Goal: Transaction & Acquisition: Purchase product/service

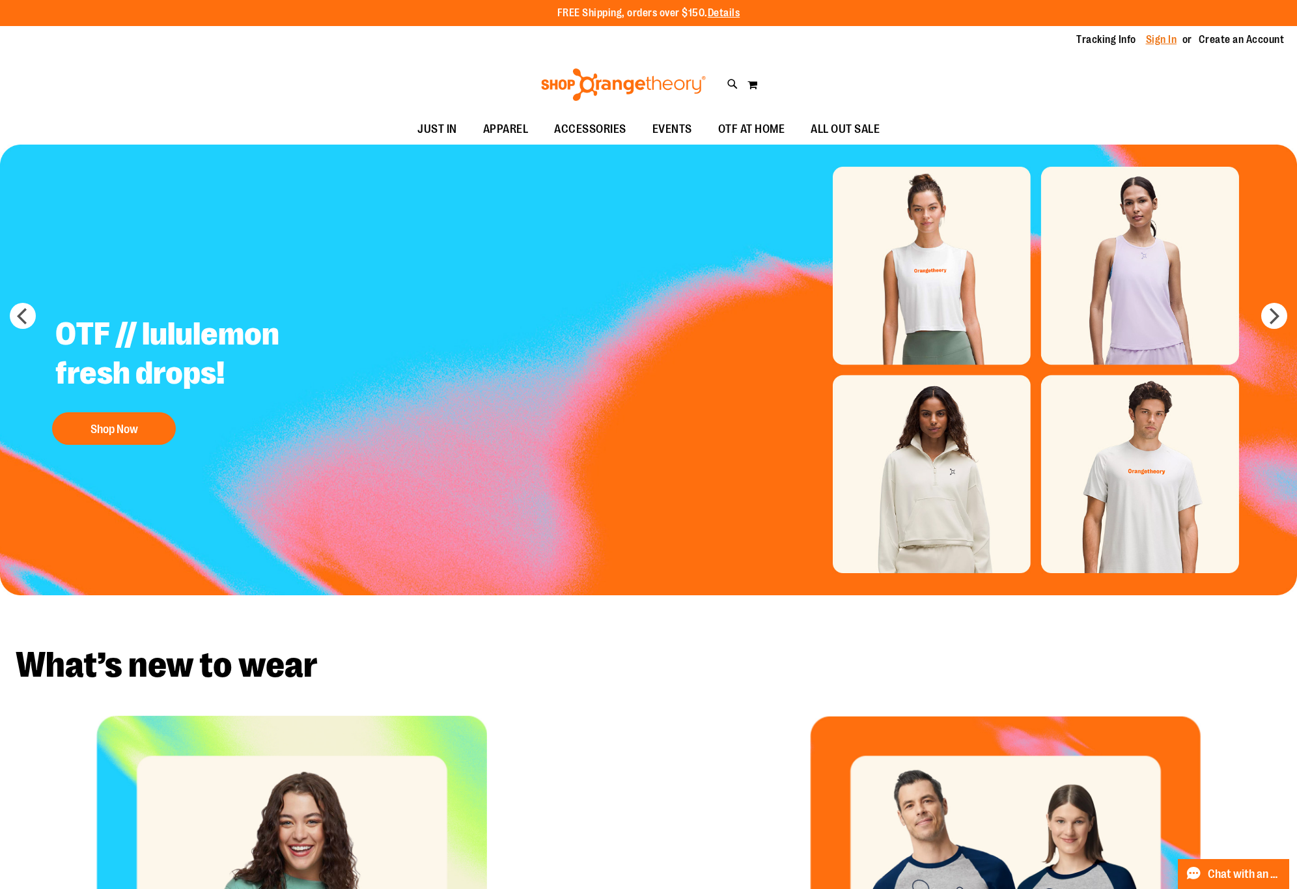
click at [1157, 36] on link "Sign In" at bounding box center [1161, 40] width 31 height 14
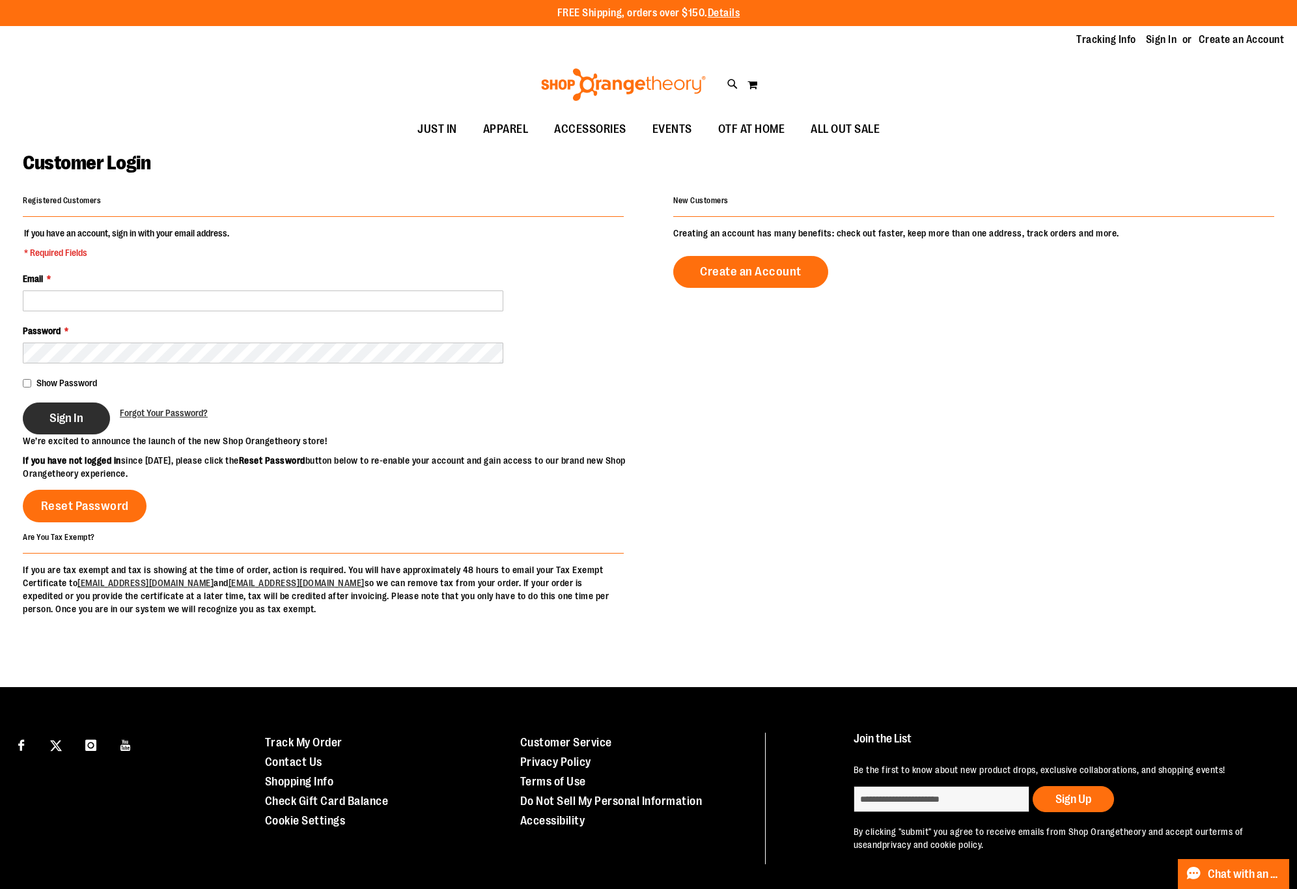
type input "**********"
click at [79, 430] on button "Sign In" at bounding box center [66, 418] width 87 height 32
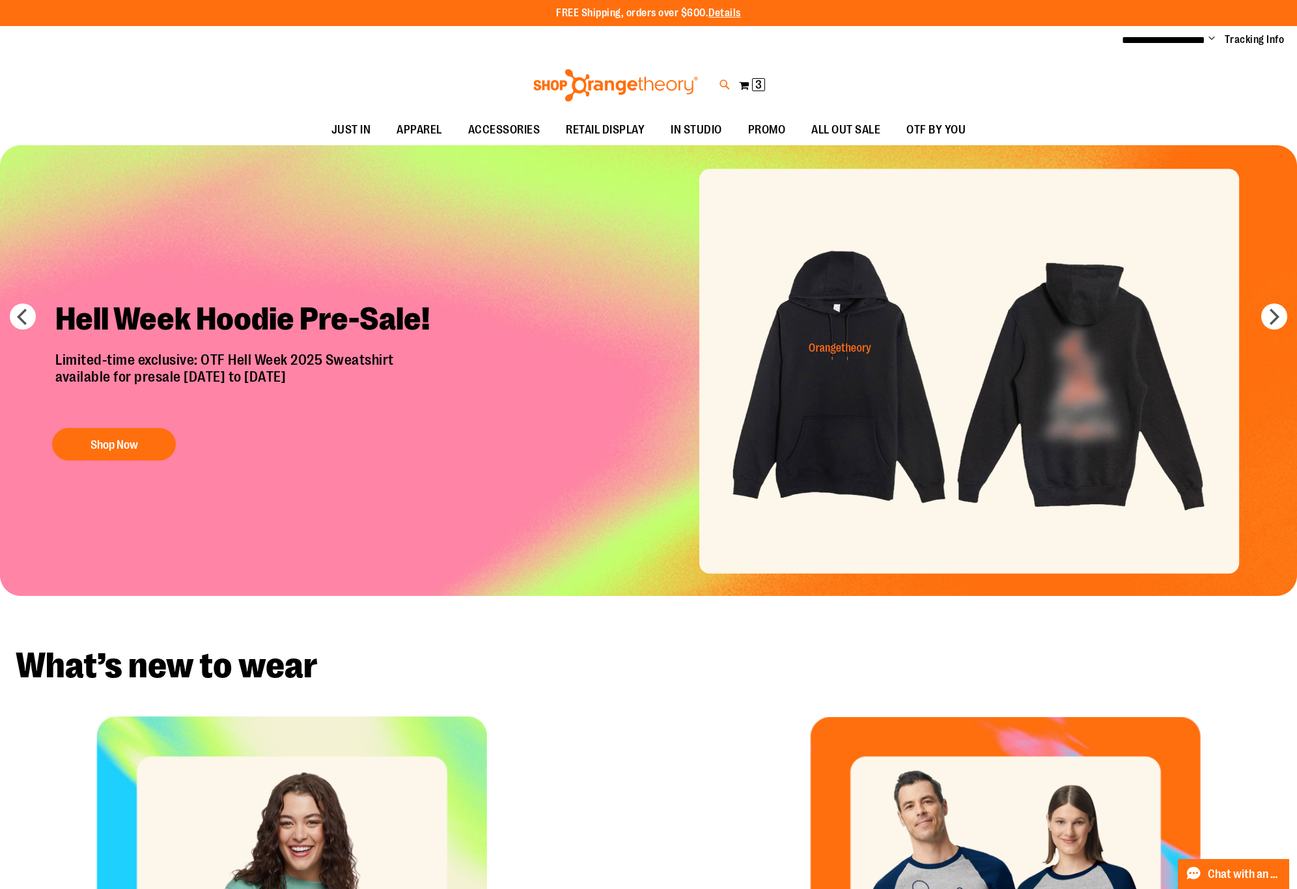
type input "**********"
click at [720, 82] on icon at bounding box center [725, 84] width 11 height 15
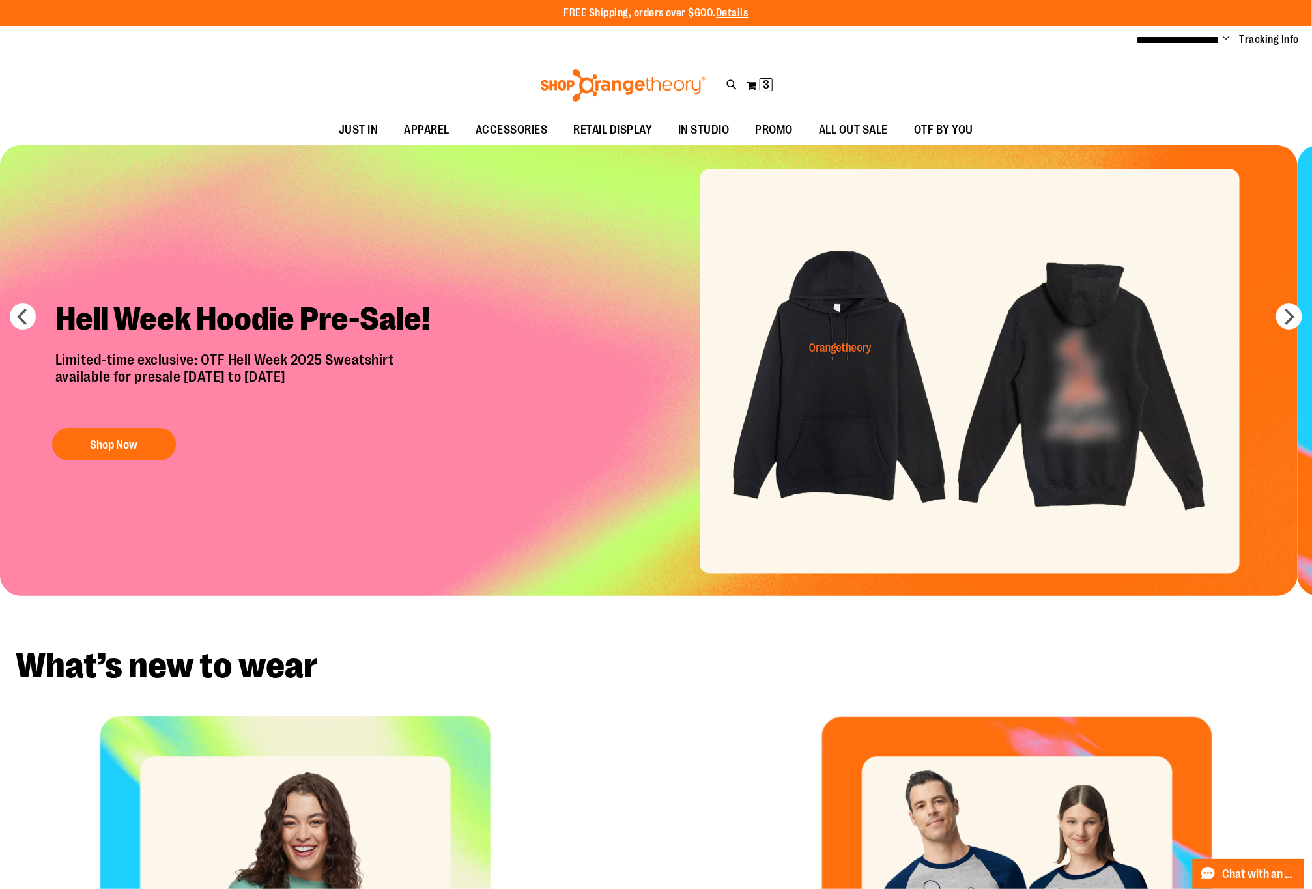
click at [721, 71] on input "Search" at bounding box center [655, 73] width 1041 height 43
type input "********"
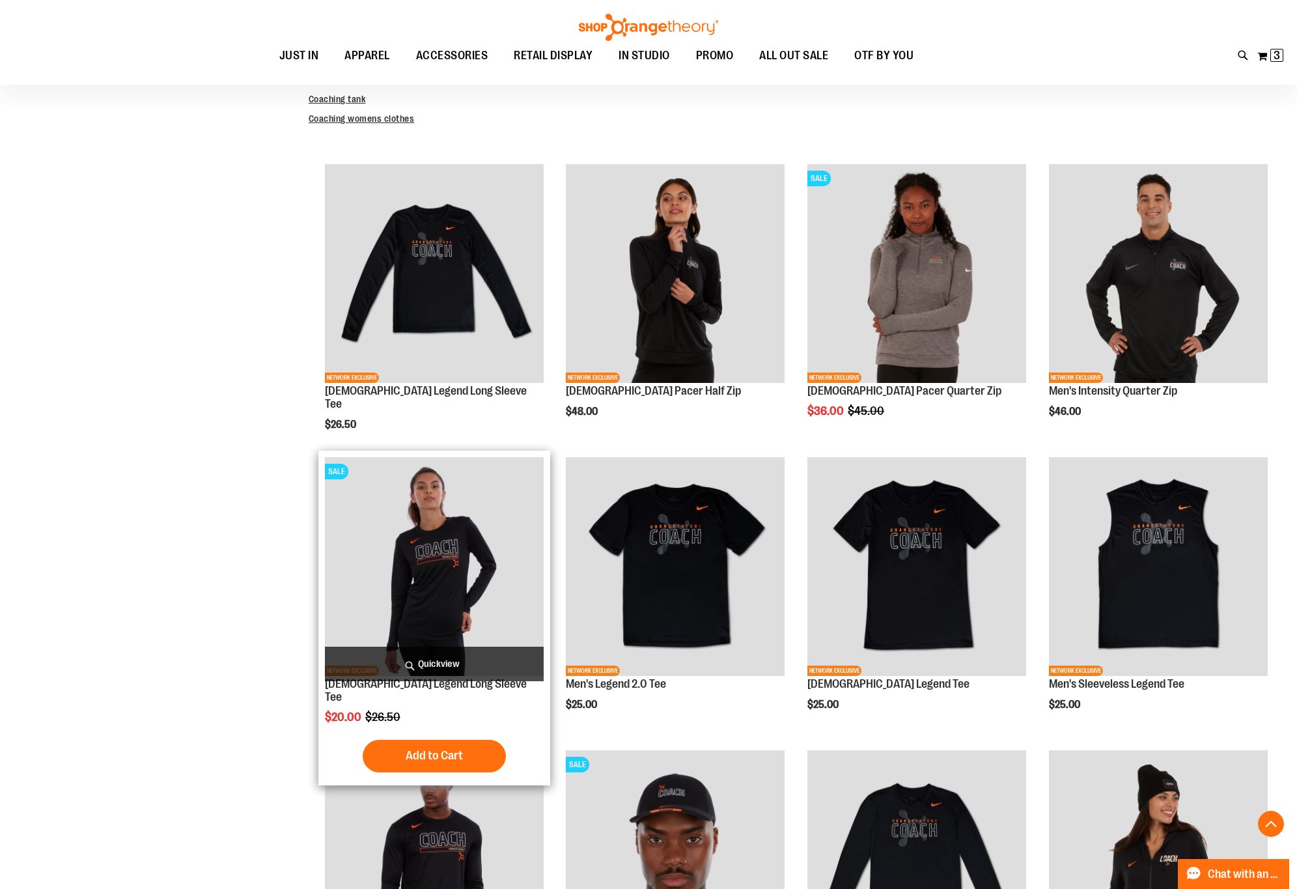
scroll to position [389, 0]
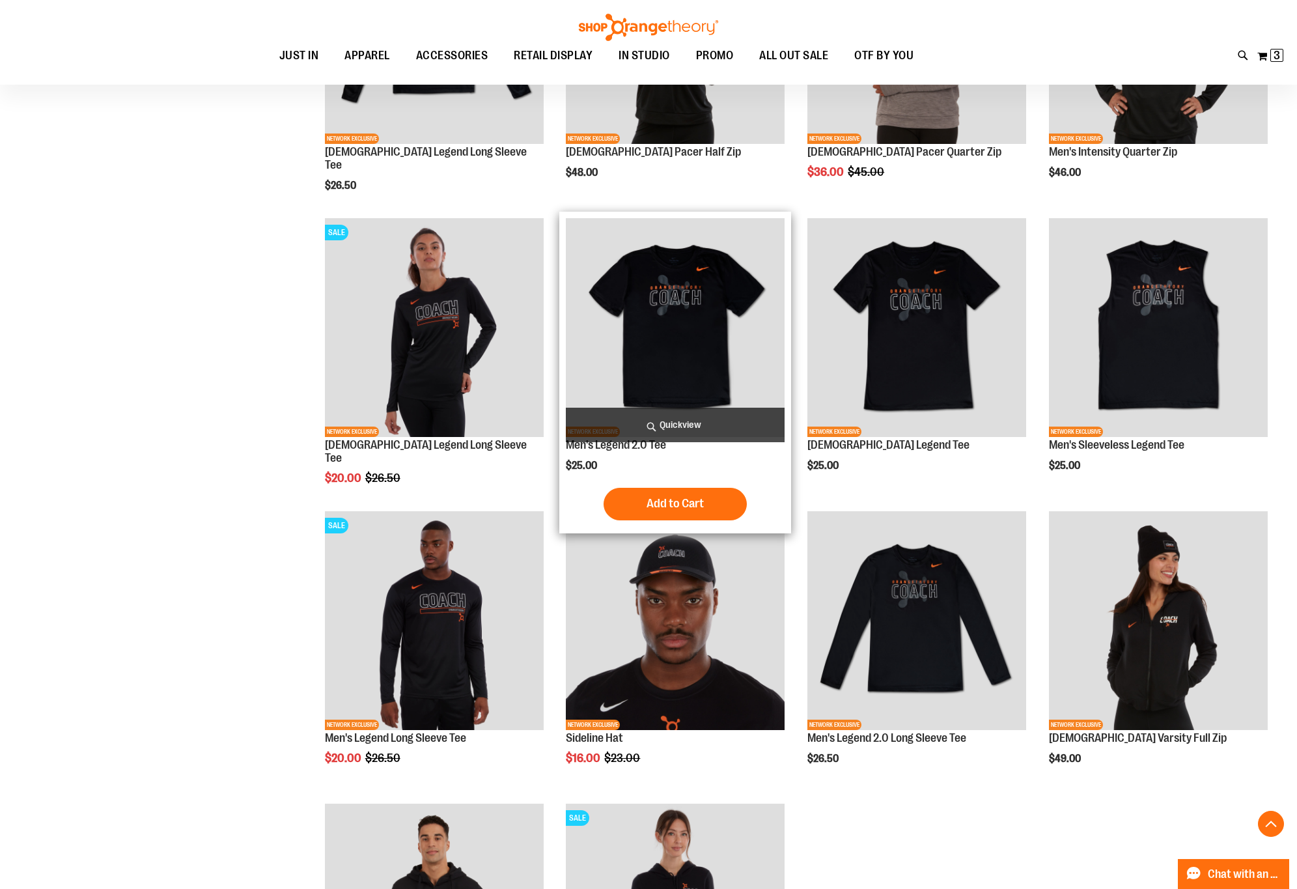
scroll to position [585, 0]
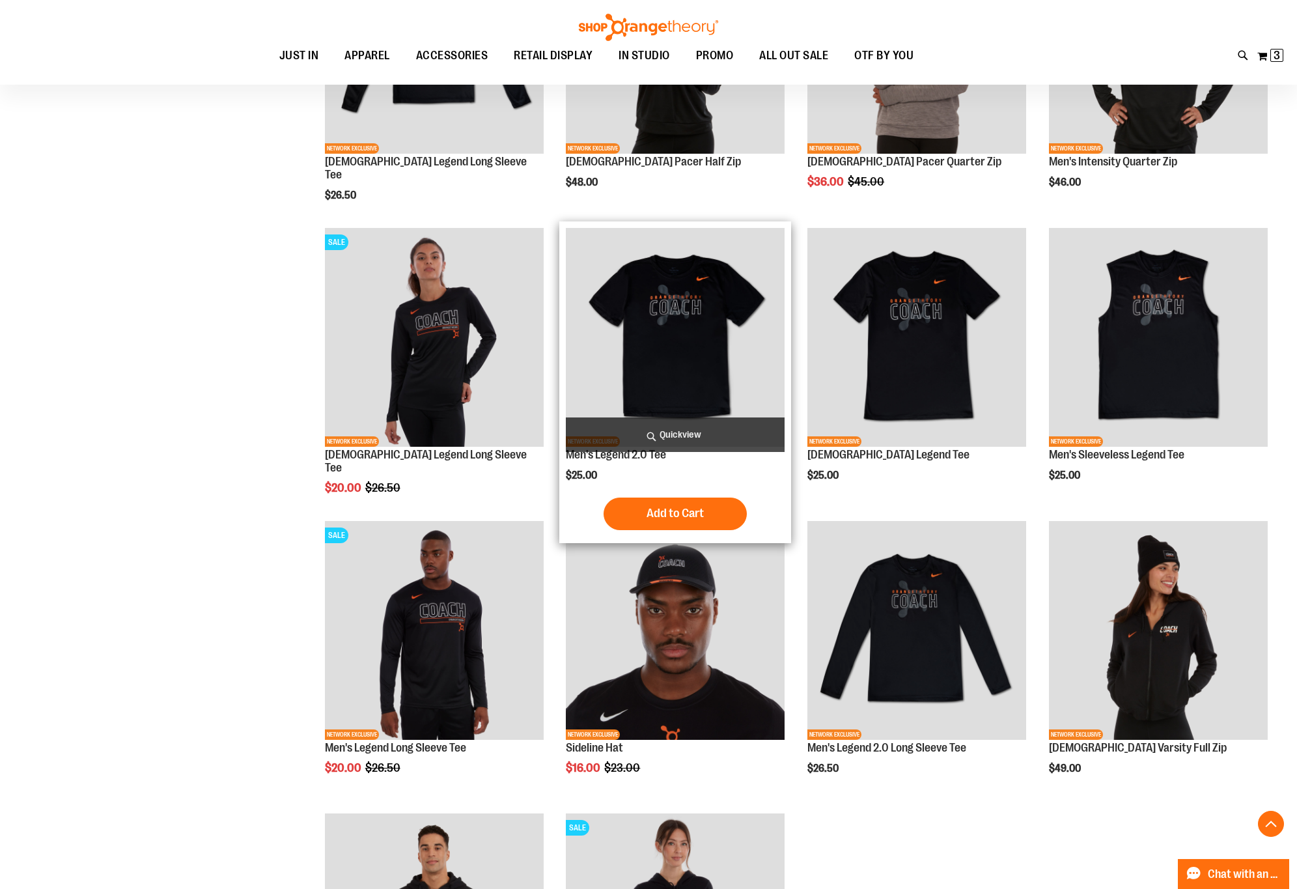
type input "**********"
click at [694, 337] on img "product" at bounding box center [675, 337] width 219 height 219
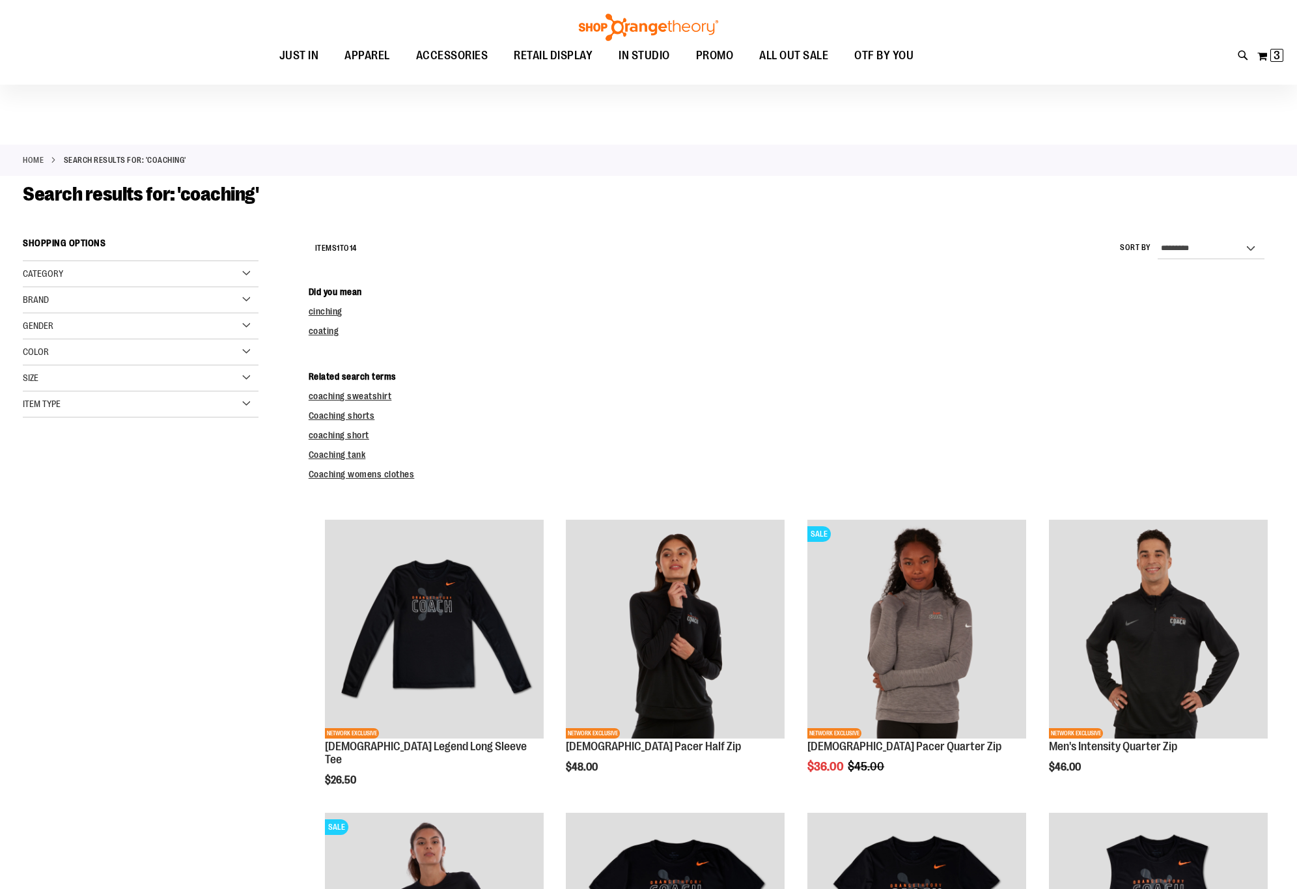
scroll to position [96, 0]
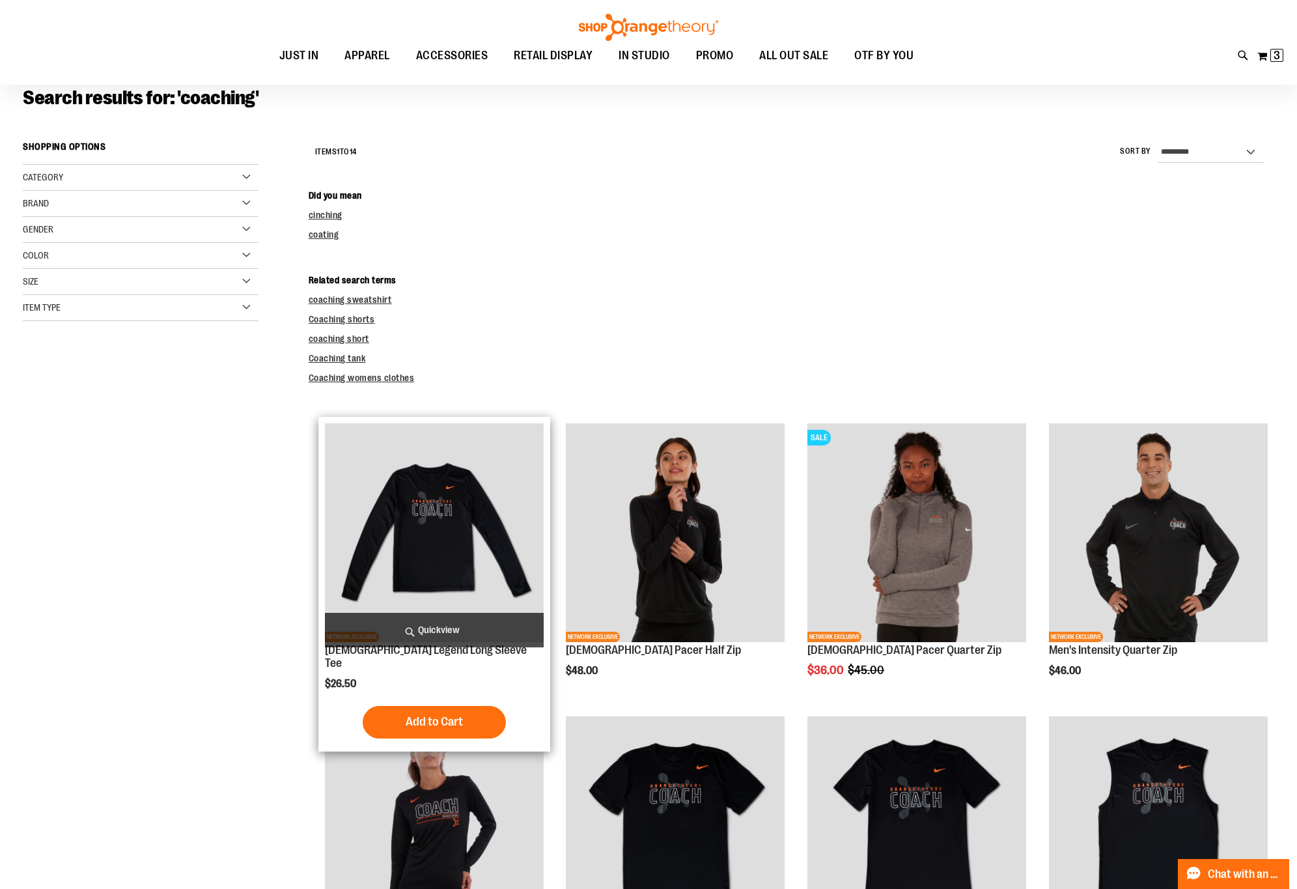
type input "**********"
click at [430, 557] on img "product" at bounding box center [434, 532] width 219 height 219
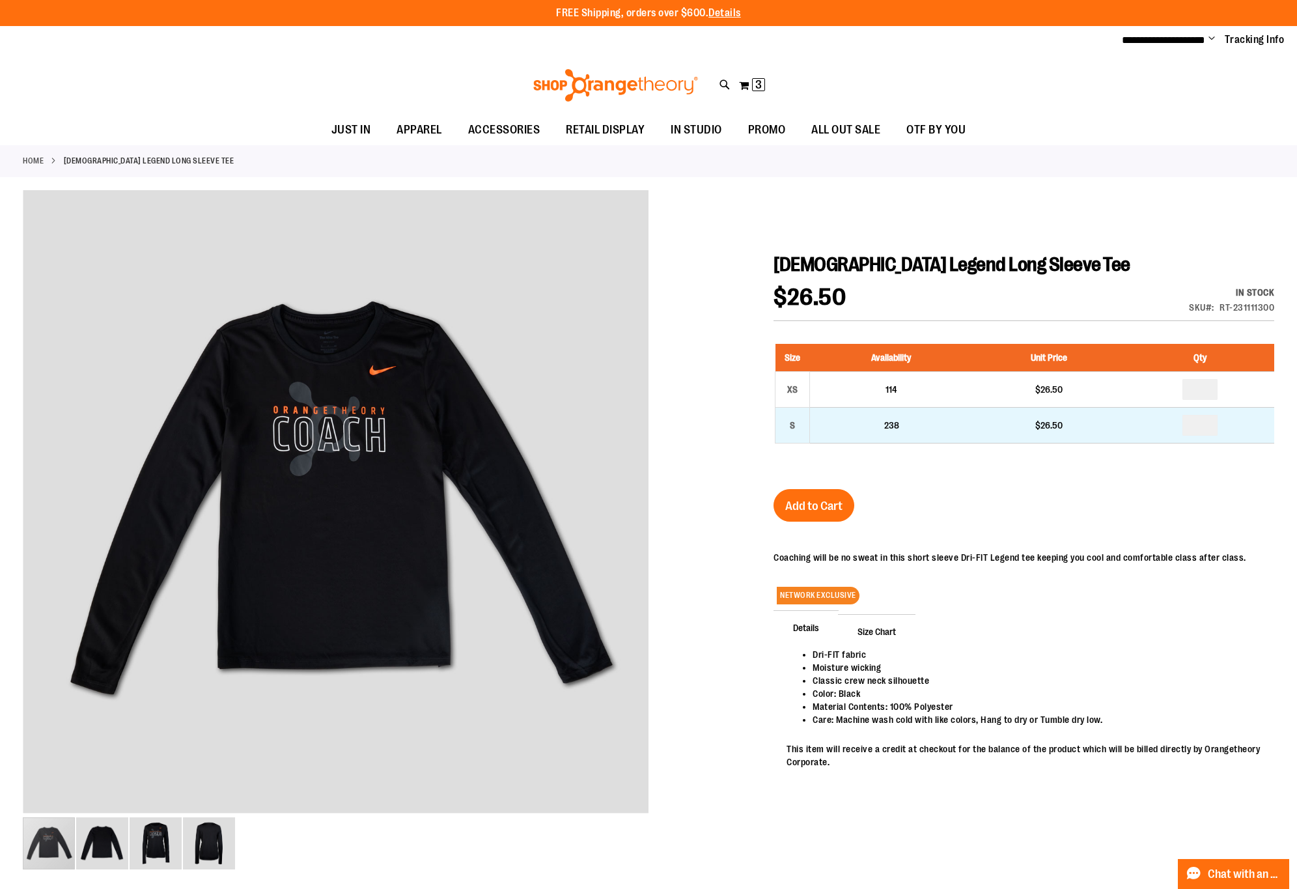
type input "**********"
click at [1214, 425] on input "number" at bounding box center [1200, 425] width 35 height 21
type input "*"
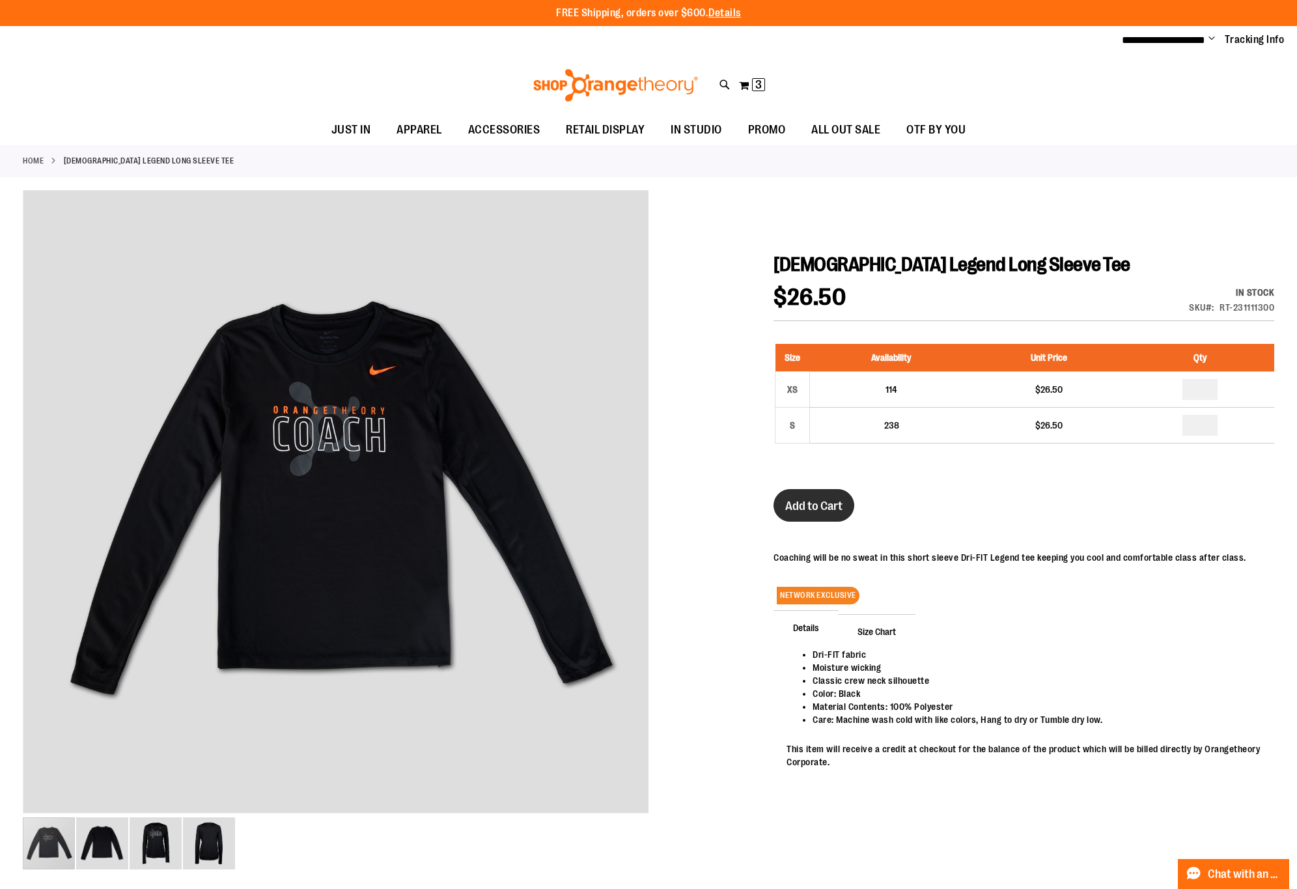
click at [808, 504] on span "Add to Cart" at bounding box center [813, 506] width 57 height 14
click at [827, 503] on span "Add to Cart" at bounding box center [813, 506] width 57 height 14
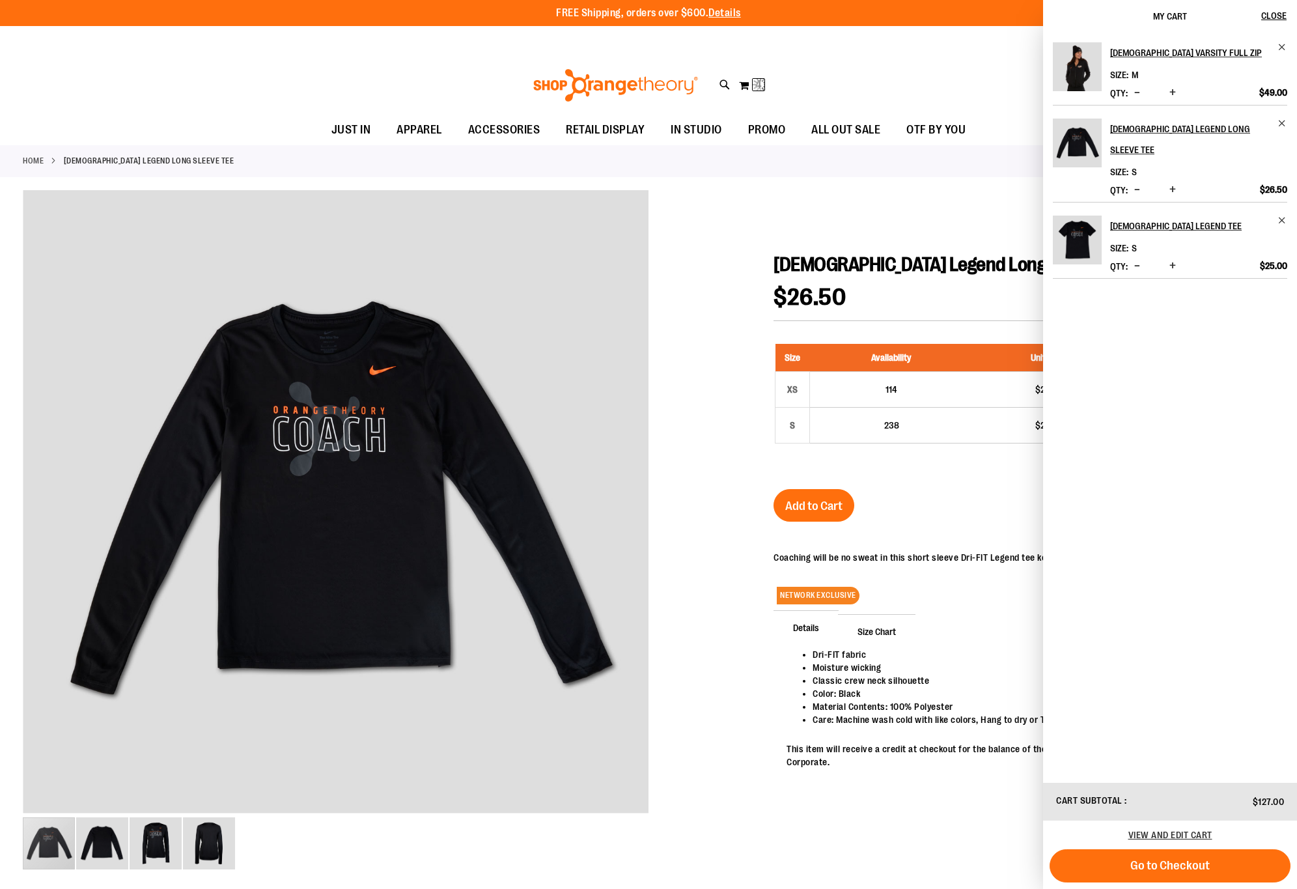
click at [1140, 259] on span "Decrease product quantity" at bounding box center [1137, 265] width 6 height 13
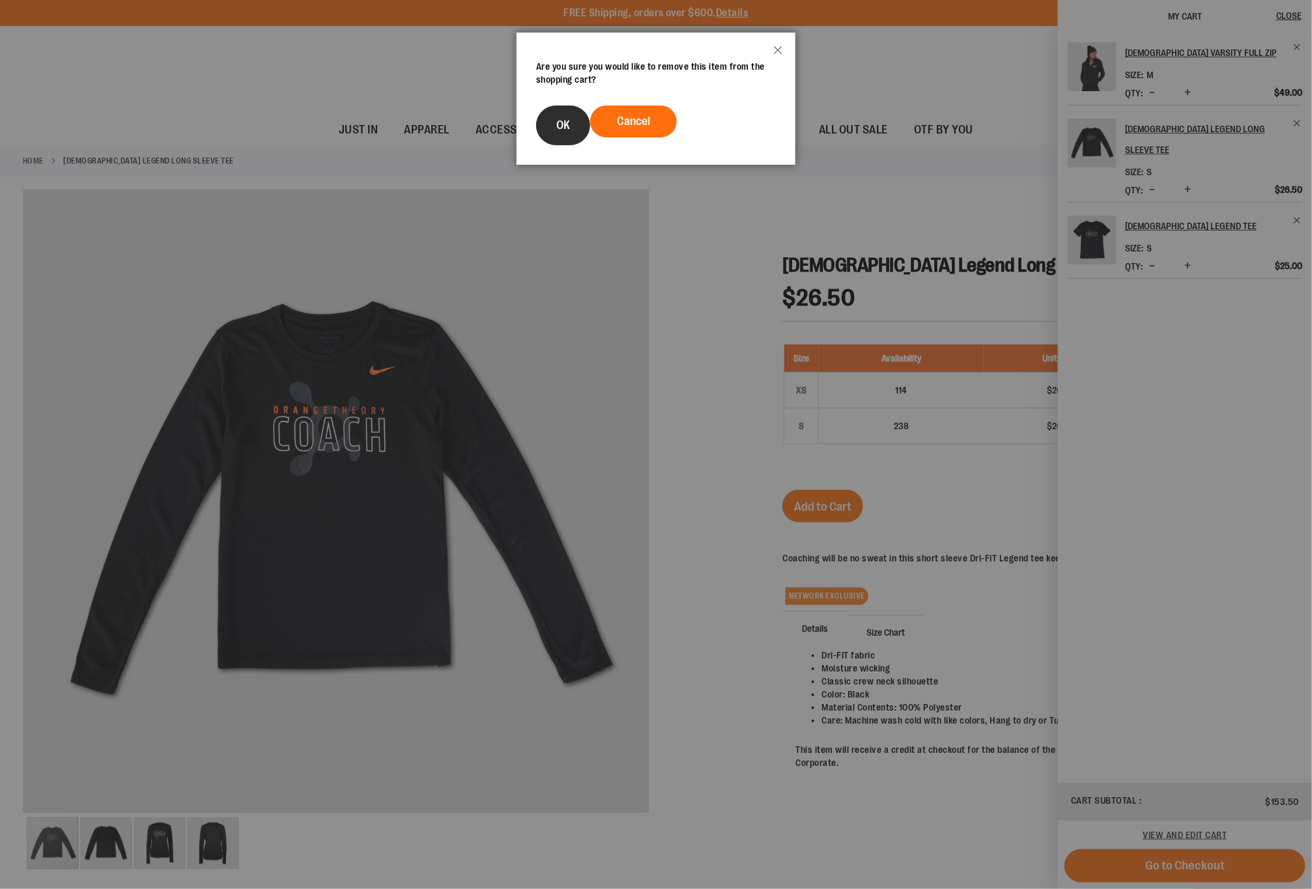
click at [554, 127] on button "OK" at bounding box center [563, 125] width 54 height 40
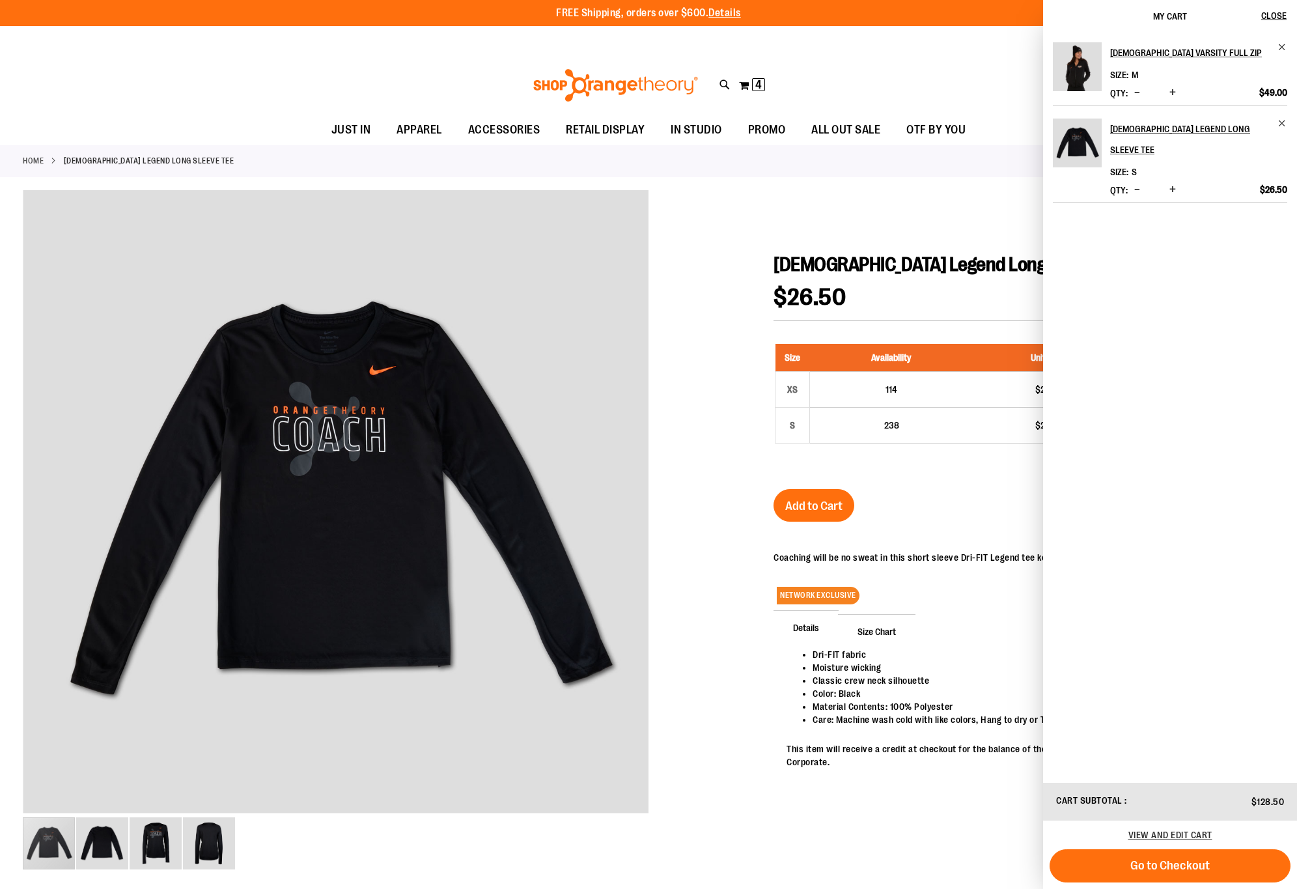
click at [1140, 88] on span "Decrease product quantity" at bounding box center [1137, 92] width 6 height 13
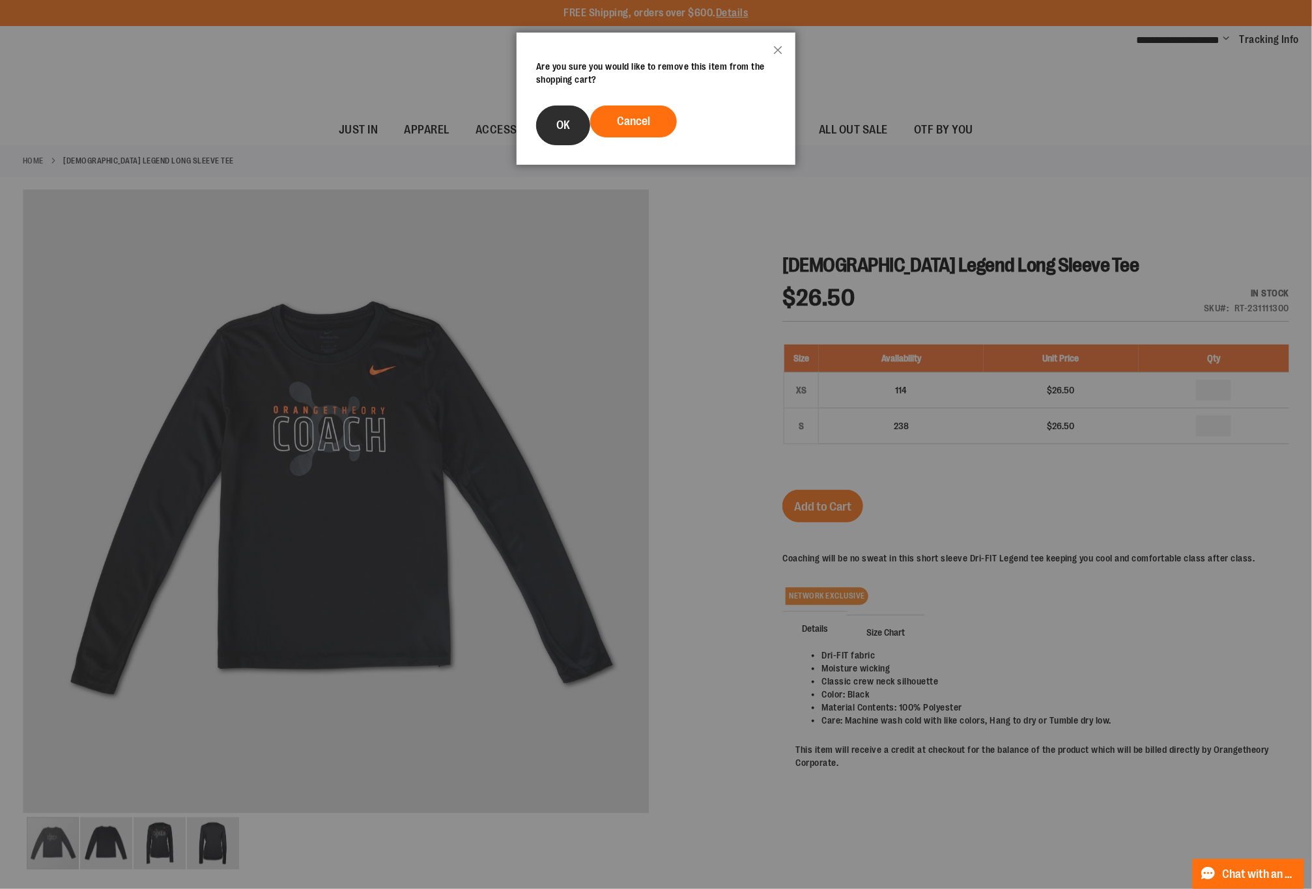
click at [565, 124] on span "OK" at bounding box center [563, 125] width 14 height 13
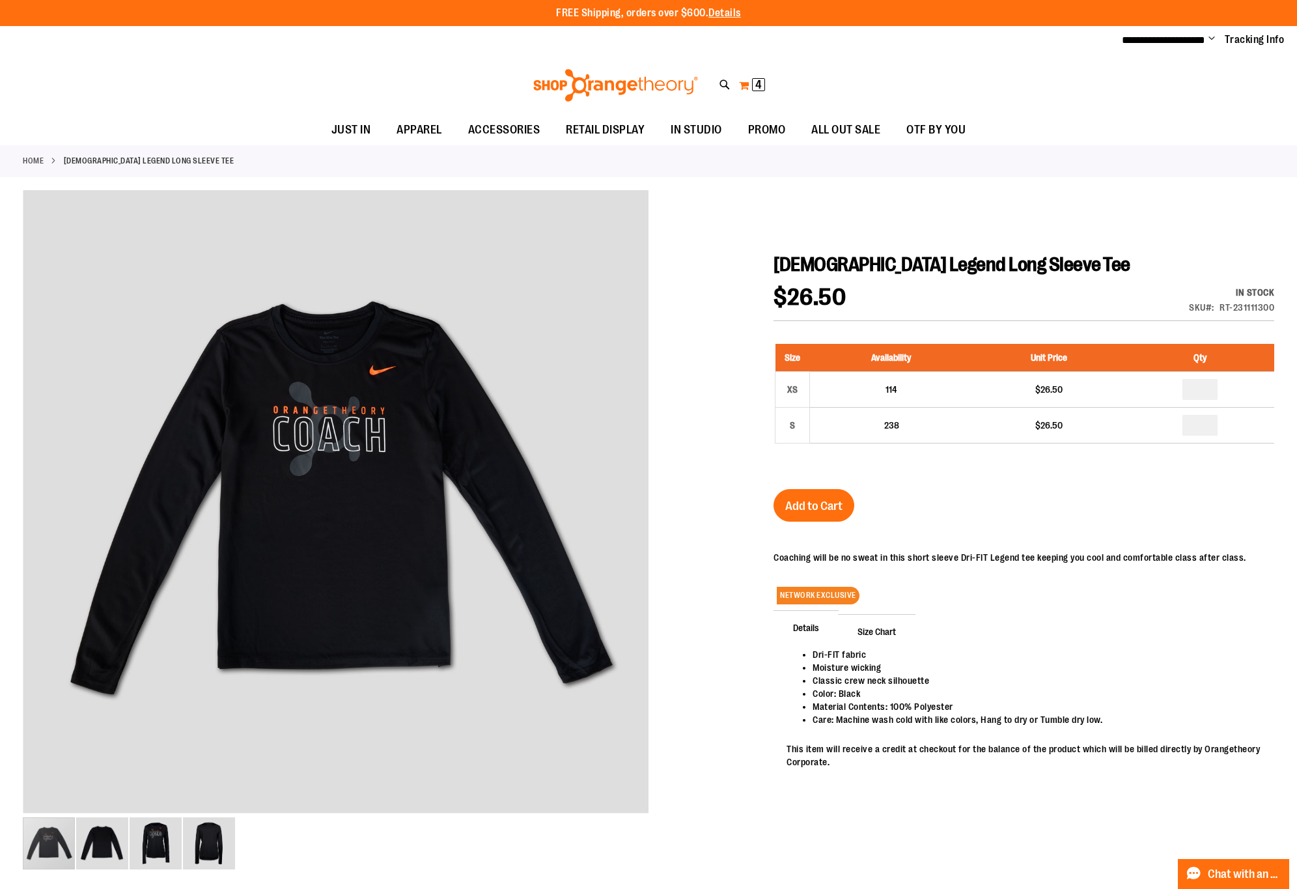
click at [750, 83] on button "My Cart 4 4 items" at bounding box center [751, 85] width 27 height 21
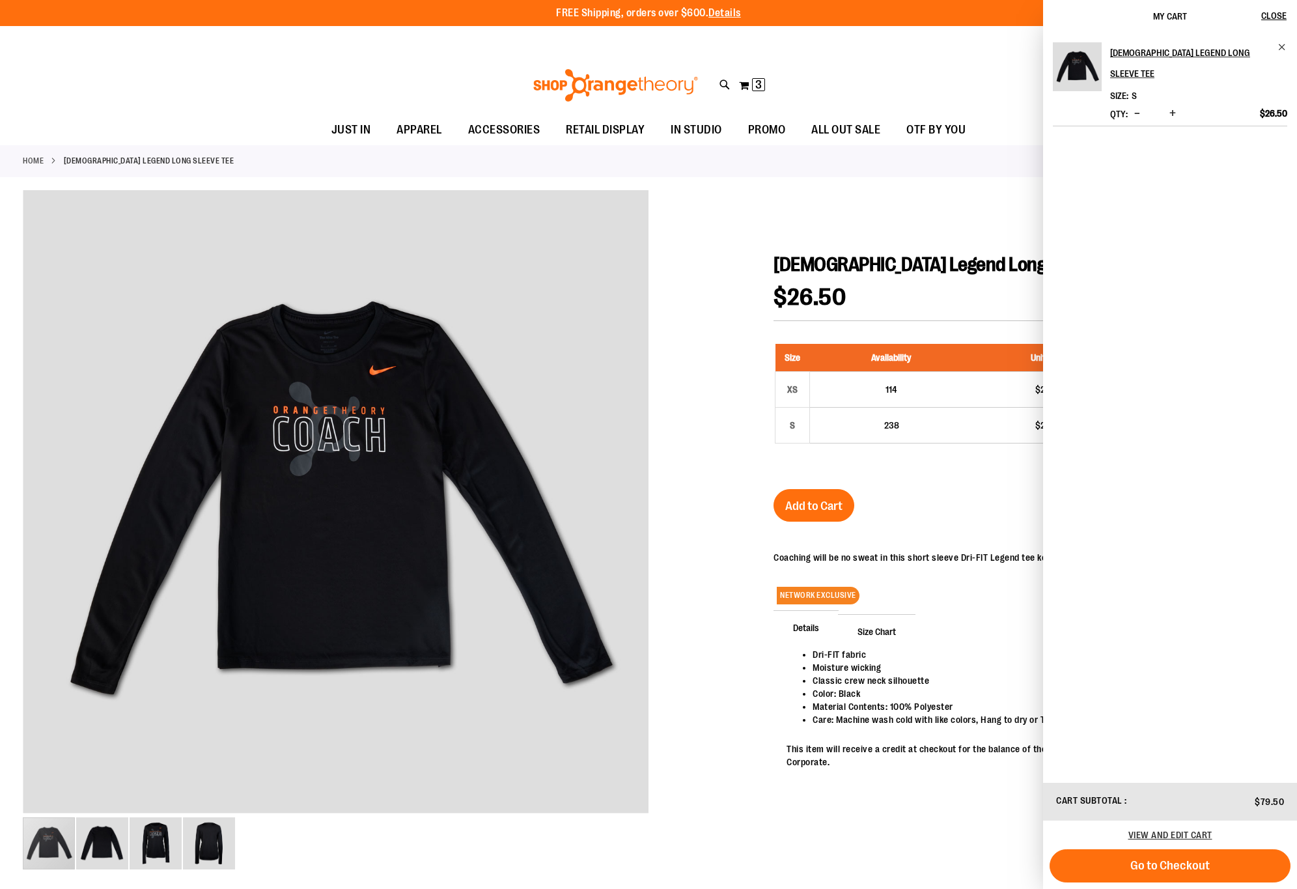
click at [1139, 107] on span "Decrease product quantity" at bounding box center [1137, 113] width 6 height 13
click at [1140, 107] on span "Decrease product quantity" at bounding box center [1137, 113] width 6 height 13
click at [1204, 864] on span "Go to Checkout" at bounding box center [1170, 865] width 79 height 14
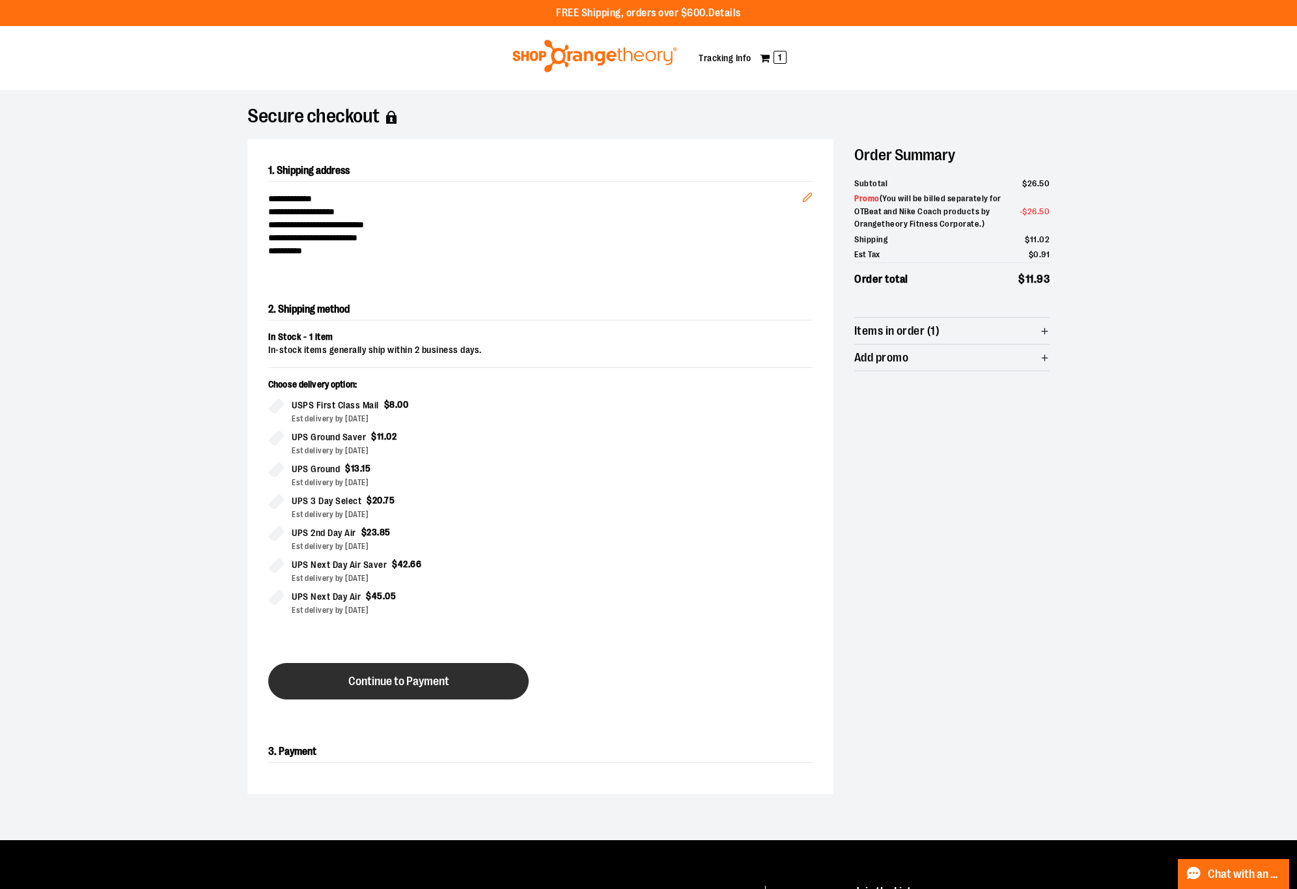
click at [417, 688] on span "Continue to Payment" at bounding box center [398, 681] width 101 height 12
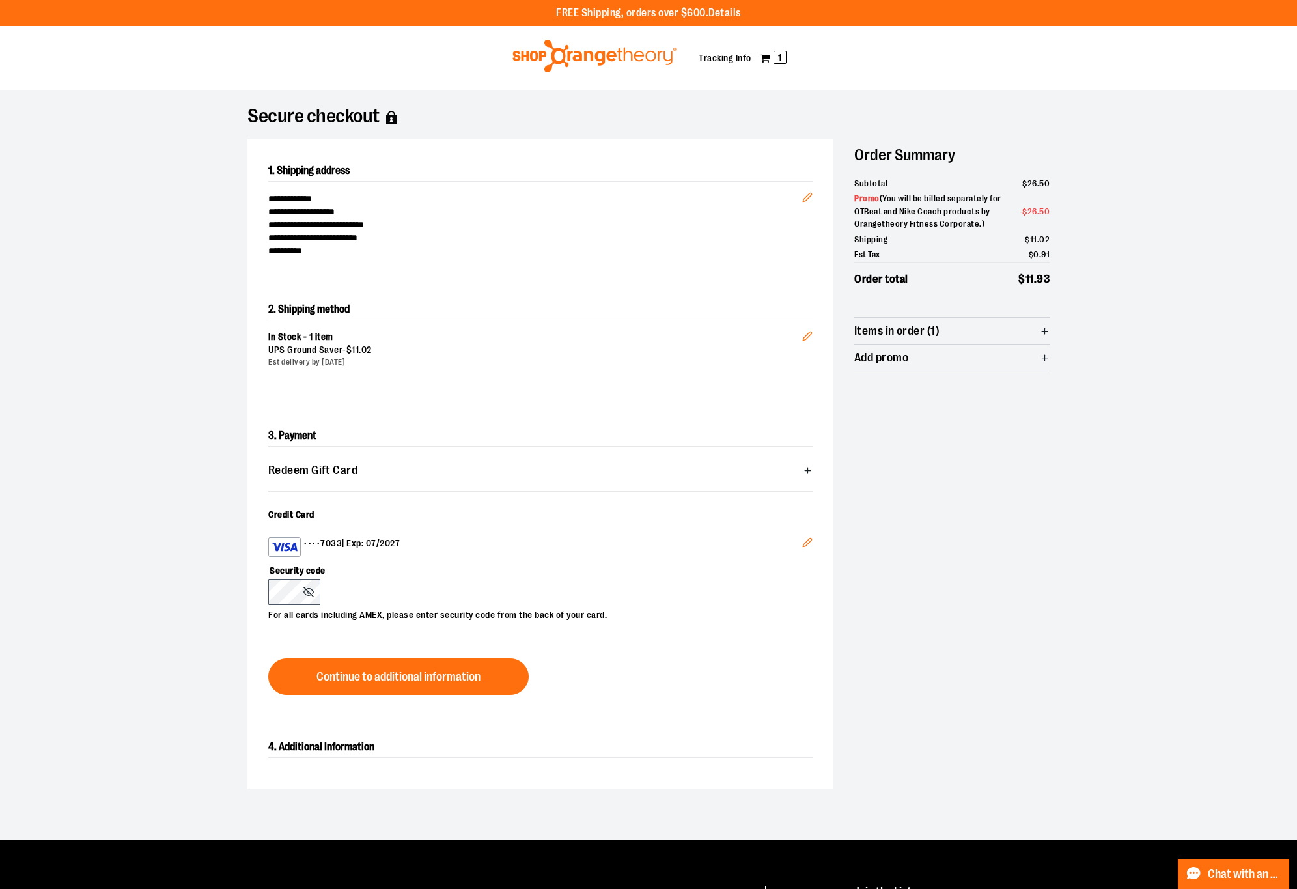
click at [801, 544] on button "Edit" at bounding box center [807, 544] width 31 height 35
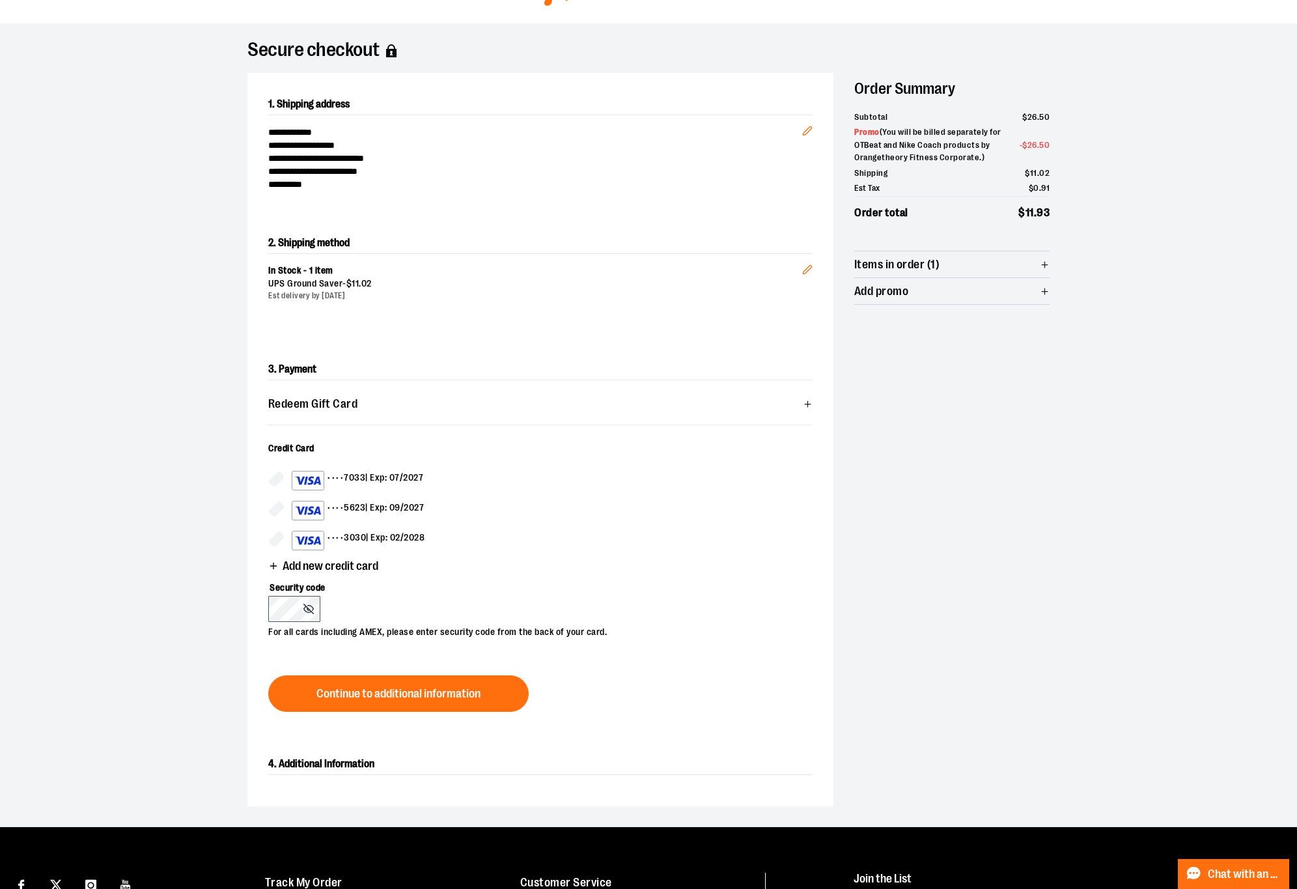
scroll to position [98, 0]
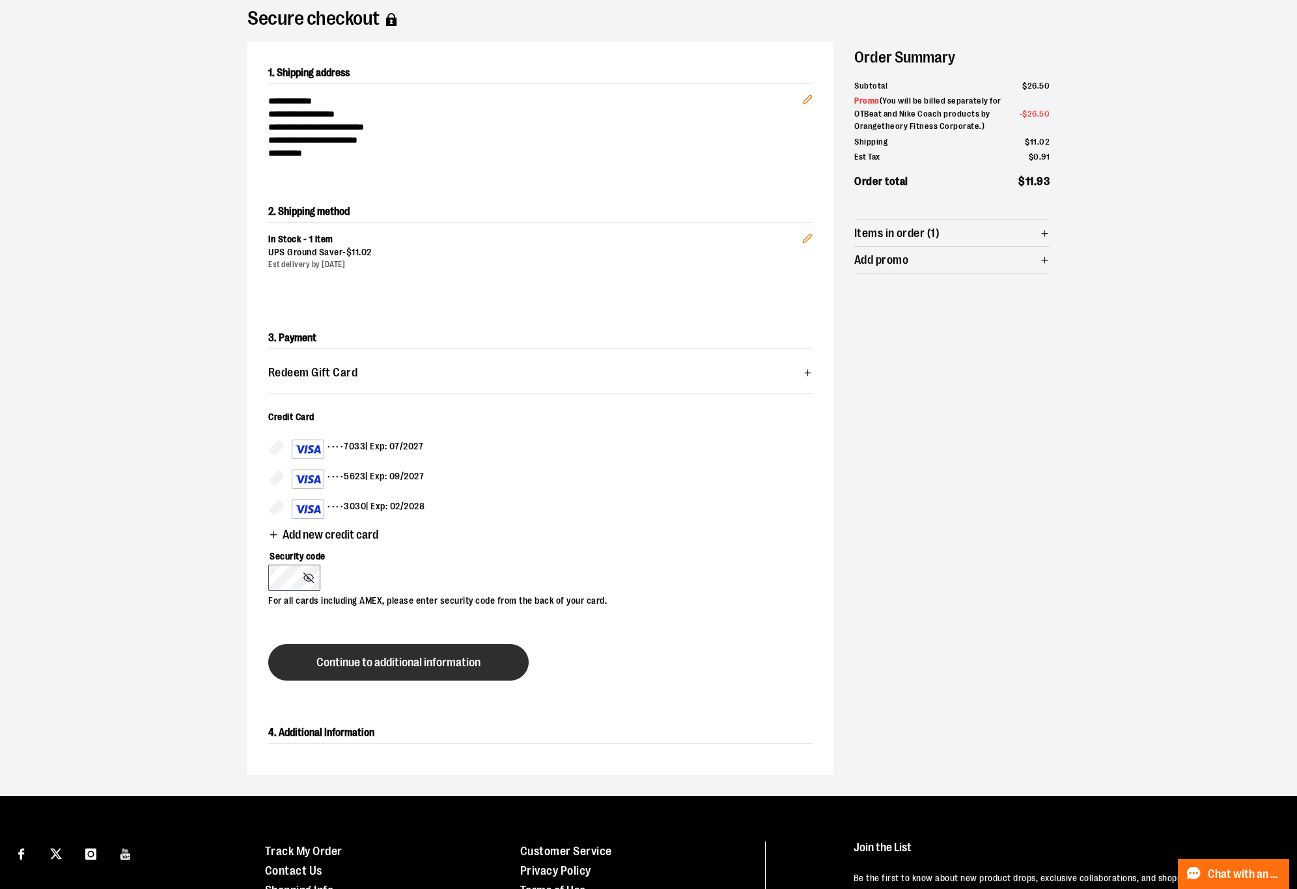
click at [415, 665] on span "Continue to additional information" at bounding box center [398, 662] width 164 height 12
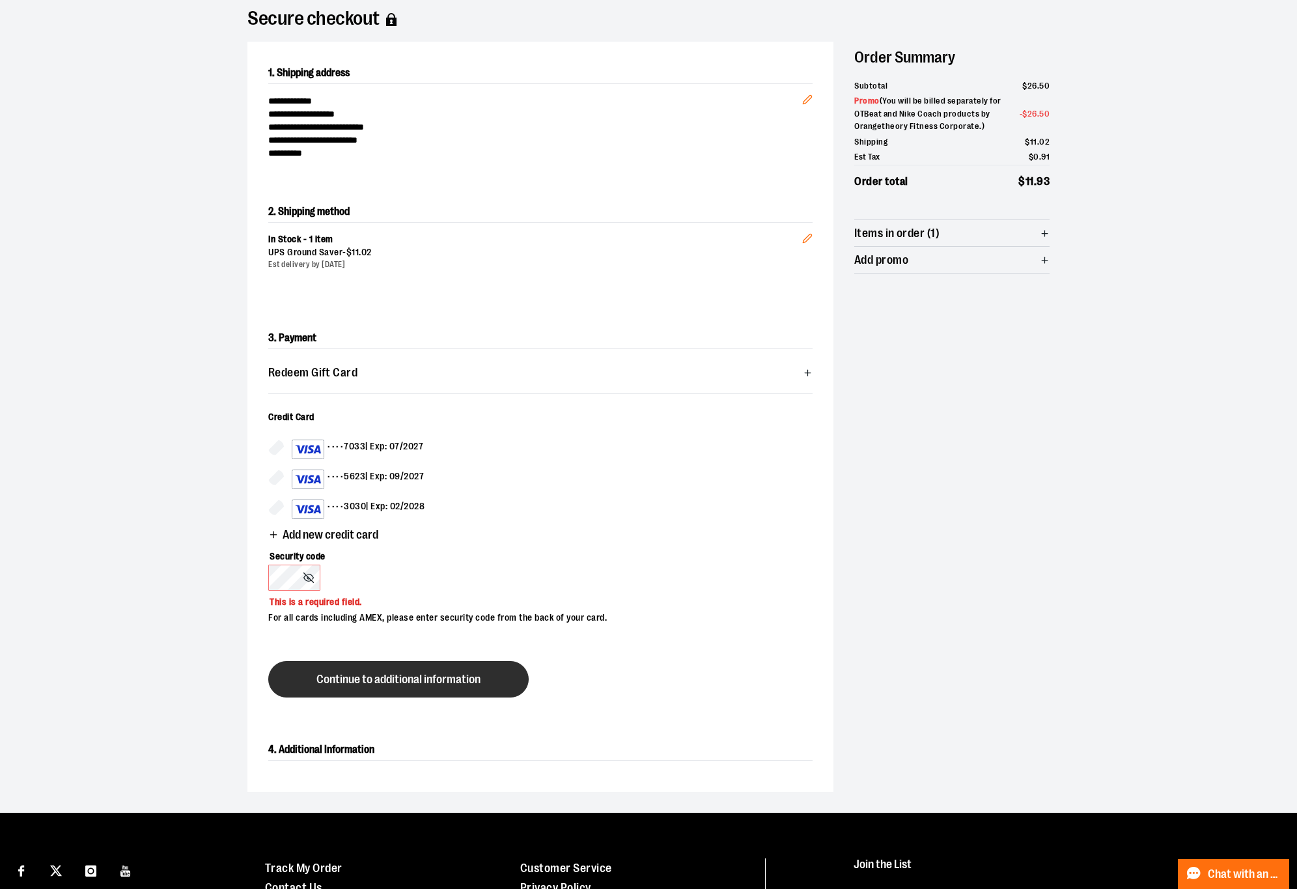
click at [415, 665] on button "Continue to additional information" at bounding box center [398, 679] width 260 height 36
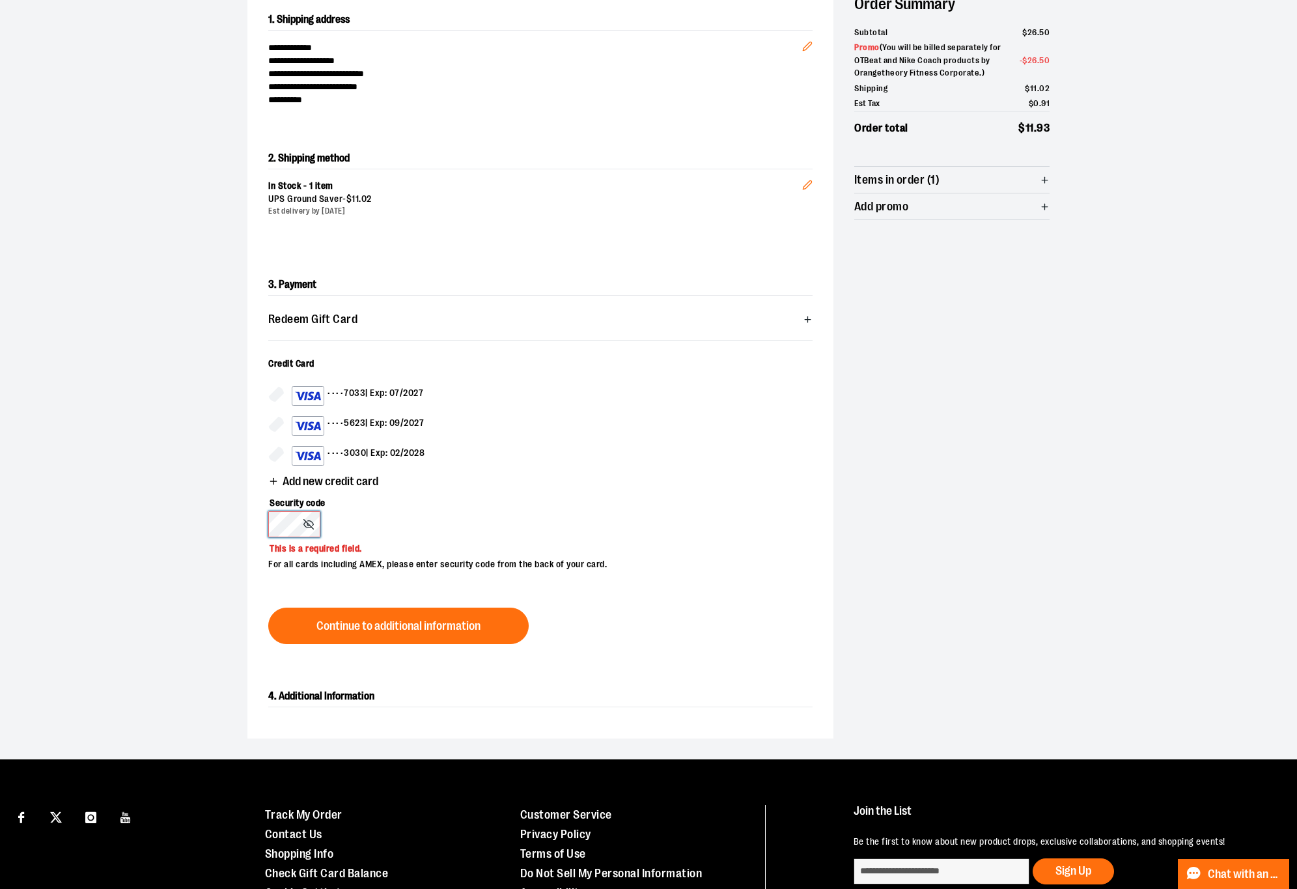
scroll to position [0, 0]
